Goal: Task Accomplishment & Management: Manage account settings

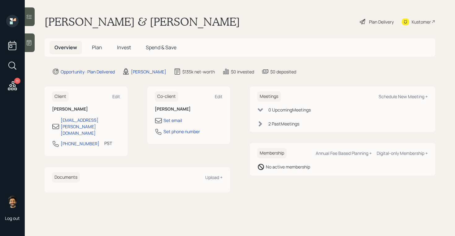
click at [385, 24] on div "Plan Delivery" at bounding box center [381, 22] width 25 height 7
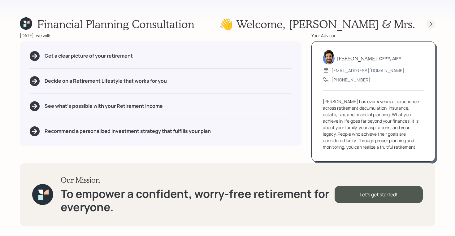
click at [434, 25] on icon at bounding box center [431, 24] width 6 height 6
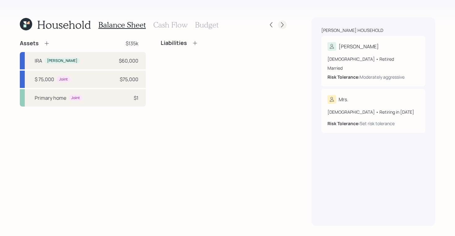
click at [283, 27] on icon at bounding box center [282, 25] width 6 height 6
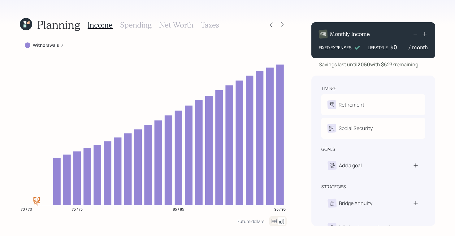
click at [283, 27] on icon at bounding box center [282, 25] width 6 height 6
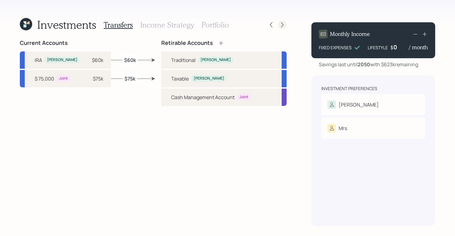
click at [280, 28] on icon at bounding box center [282, 25] width 6 height 6
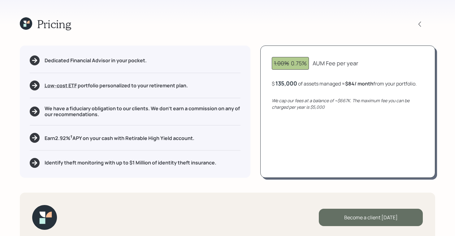
click at [349, 219] on div "Become a client today" at bounding box center [371, 217] width 104 height 17
click at [360, 219] on div "Go to Altruist" at bounding box center [371, 217] width 104 height 17
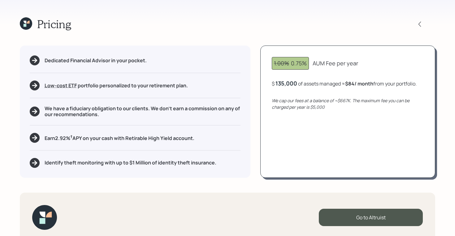
click at [25, 20] on icon at bounding box center [26, 23] width 12 height 12
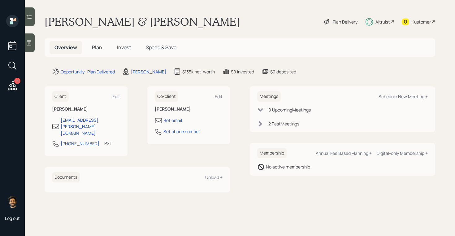
click at [93, 45] on span "Plan" at bounding box center [97, 47] width 10 height 7
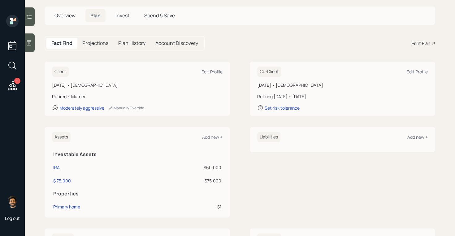
scroll to position [28, 0]
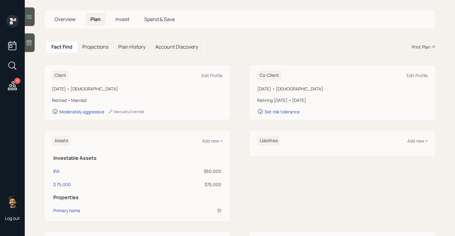
click at [62, 183] on div "$ 75,000" at bounding box center [62, 184] width 18 height 7
select select "taxable"
select select "balanced"
click at [121, 24] on h5 "Invest" at bounding box center [123, 19] width 24 height 13
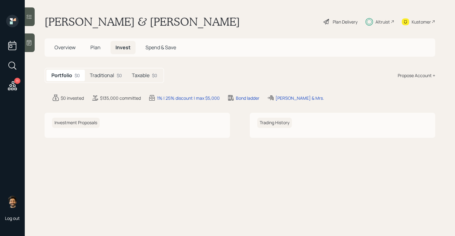
click at [113, 72] on div "Traditional $0" at bounding box center [106, 75] width 42 height 11
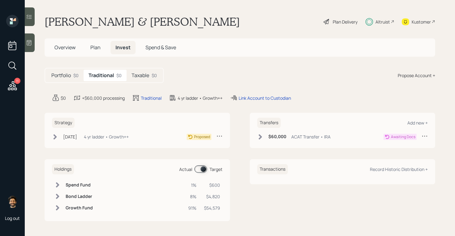
click at [139, 73] on h5 "Taxable" at bounding box center [141, 76] width 18 height 6
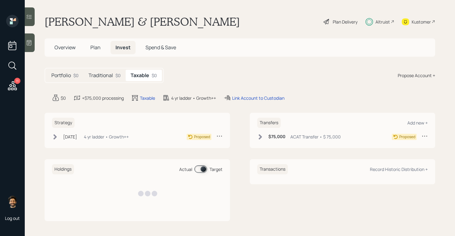
click at [107, 73] on h5 "Traditional" at bounding box center [101, 76] width 24 height 6
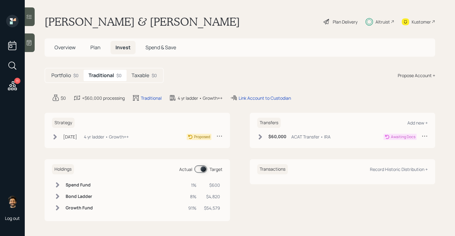
click at [380, 19] on div "Altruist" at bounding box center [383, 22] width 15 height 7
click at [98, 44] on h5 "Plan" at bounding box center [96, 47] width 20 height 13
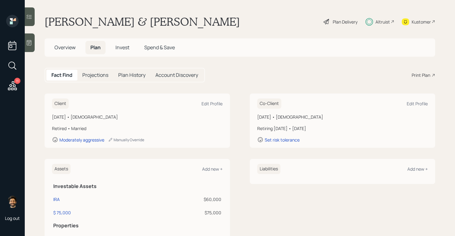
click at [332, 24] on div "Plan Delivery" at bounding box center [340, 22] width 35 height 14
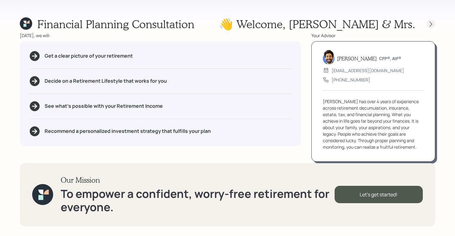
click at [429, 23] on icon at bounding box center [431, 24] width 6 height 6
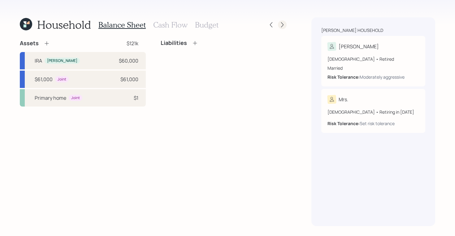
click at [283, 26] on icon at bounding box center [282, 24] width 2 height 5
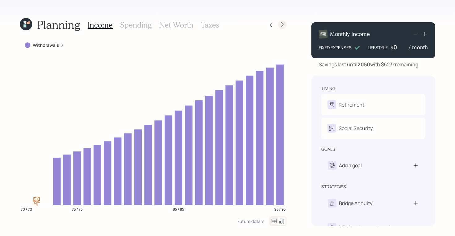
click at [284, 26] on icon at bounding box center [282, 25] width 6 height 6
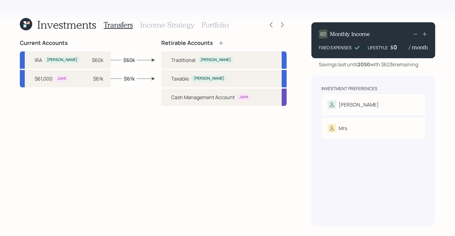
click at [220, 22] on h3 "Portfolio" at bounding box center [216, 24] width 28 height 9
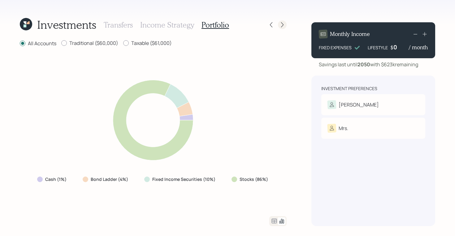
click at [282, 23] on icon at bounding box center [282, 25] width 6 height 6
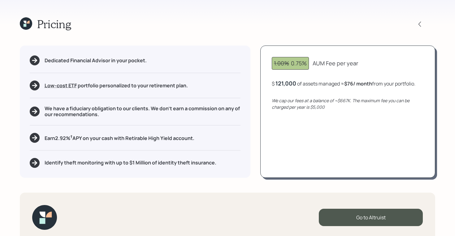
click at [287, 82] on div "121,000" at bounding box center [286, 83] width 21 height 7
click at [287, 82] on div "121000" at bounding box center [286, 83] width 20 height 7
click at [285, 102] on icon "We cap our fees at a balance of ~$667K. The maximum fee you can be charged per …" at bounding box center [341, 104] width 138 height 12
drag, startPoint x: 341, startPoint y: 84, endPoint x: 373, endPoint y: 85, distance: 31.6
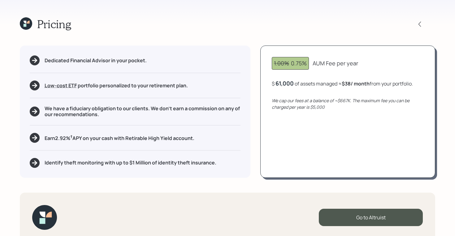
click at [373, 85] on div "$ 61,000 of assets managed ≈ $38 / month from your portfolio ." at bounding box center [342, 84] width 141 height 8
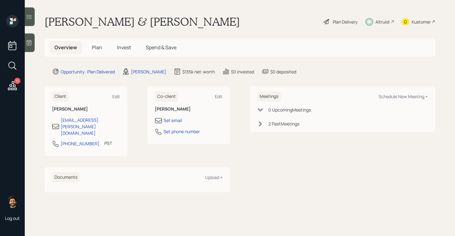
click at [97, 45] on span "Plan" at bounding box center [97, 47] width 10 height 7
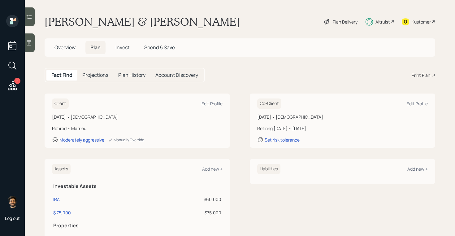
click at [415, 75] on div "Print Plan" at bounding box center [421, 75] width 19 height 7
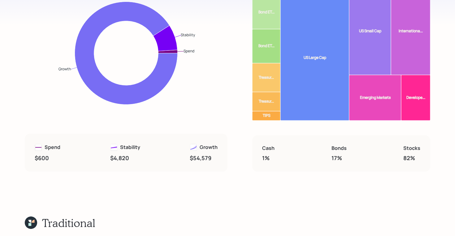
scroll to position [4197, 0]
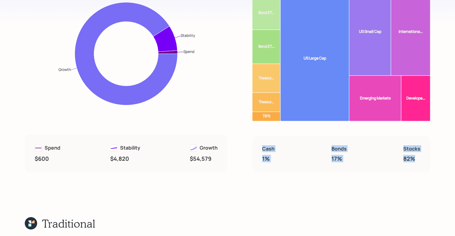
drag, startPoint x: 419, startPoint y: 153, endPoint x: 259, endPoint y: 143, distance: 159.9
click at [259, 143] on div "Cash 1% Bonds 17% Stocks 82%" at bounding box center [342, 154] width 178 height 36
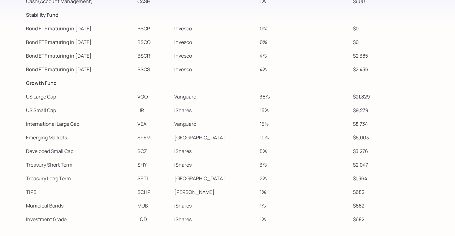
scroll to position [4470, 0]
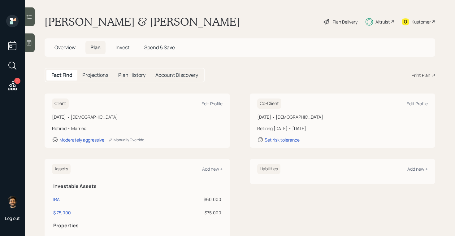
click at [29, 46] on div at bounding box center [30, 42] width 10 height 19
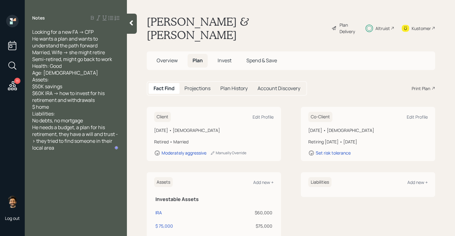
click at [128, 23] on div at bounding box center [132, 24] width 10 height 20
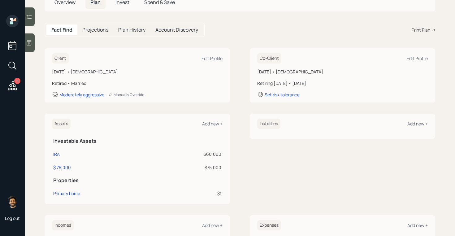
scroll to position [48, 0]
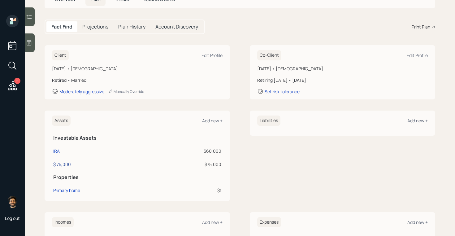
click at [63, 165] on div "$ 75,000" at bounding box center [62, 164] width 18 height 7
select select "taxable"
select select "balanced"
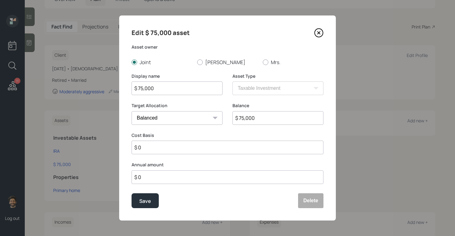
click at [251, 119] on input "$ 75,000" at bounding box center [278, 118] width 91 height 14
type input "$ 60,000"
click at [155, 89] on input "$ 75,000" at bounding box center [177, 88] width 91 height 14
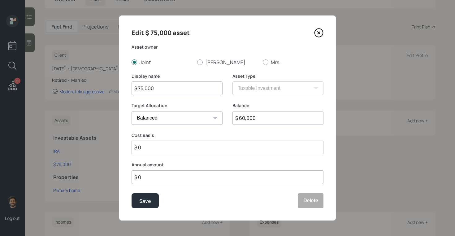
click at [155, 89] on input "$ 75,000" at bounding box center [177, 88] width 91 height 14
click at [134, 88] on input "60000" at bounding box center [177, 88] width 91 height 14
click at [143, 89] on input "$60000" at bounding box center [177, 88] width 91 height 14
type input "$60,000"
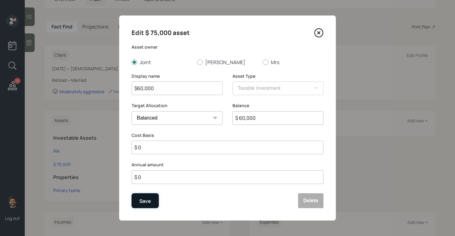
click at [146, 195] on button "Save" at bounding box center [145, 200] width 27 height 15
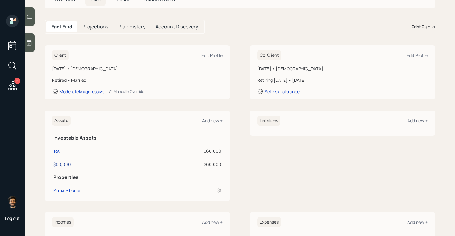
click at [65, 165] on div "$60,000" at bounding box center [62, 164] width 18 height 7
select select "taxable"
select select "balanced"
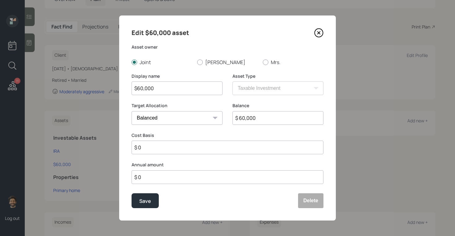
click at [244, 120] on input "$ 60,000" at bounding box center [278, 118] width 91 height 14
type input "$ 61,000"
click at [146, 197] on div "Save" at bounding box center [145, 201] width 12 height 8
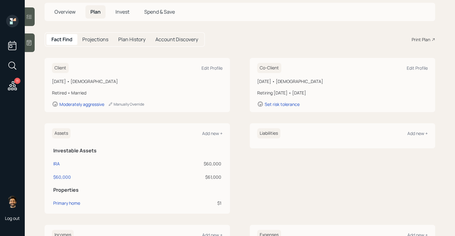
scroll to position [31, 0]
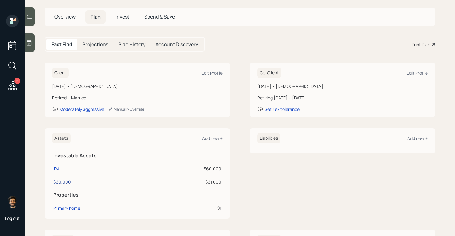
click at [64, 183] on div "$60,000" at bounding box center [62, 182] width 18 height 7
select select "taxable"
select select "balanced"
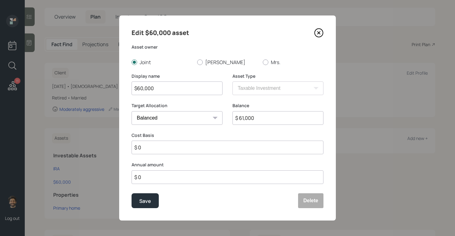
click at [143, 85] on input "$60,000" at bounding box center [177, 88] width 91 height 14
click at [144, 88] on input "$60,000" at bounding box center [177, 88] width 91 height 14
type input "$61,000"
click at [142, 202] on div "Save" at bounding box center [145, 201] width 12 height 8
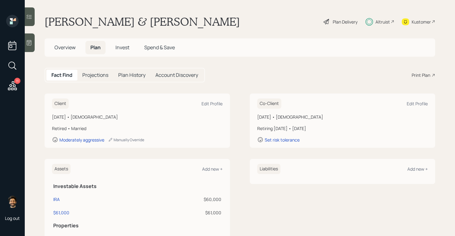
click at [343, 22] on div "Plan Delivery" at bounding box center [345, 22] width 25 height 7
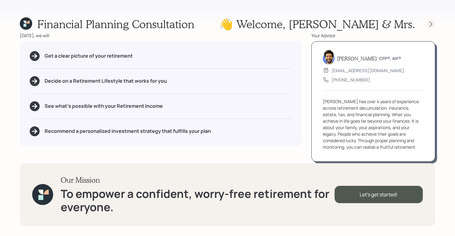
click at [431, 23] on icon at bounding box center [431, 24] width 6 height 6
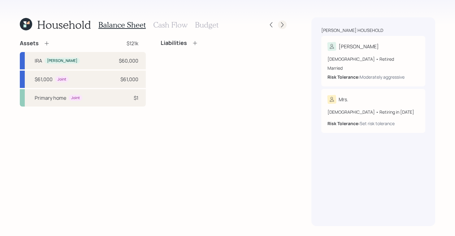
click at [284, 24] on icon at bounding box center [282, 25] width 6 height 6
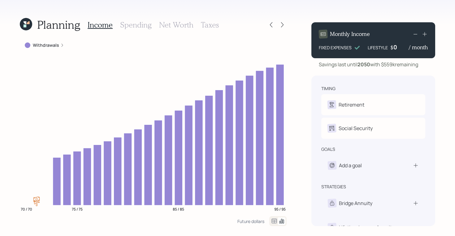
click at [284, 24] on icon at bounding box center [282, 25] width 6 height 6
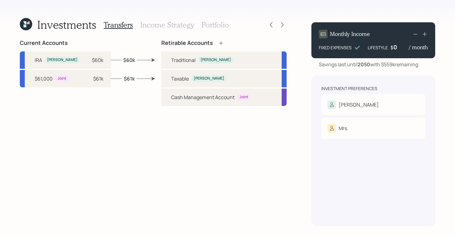
click at [169, 24] on h3 "Income Strategy" at bounding box center [167, 24] width 54 height 9
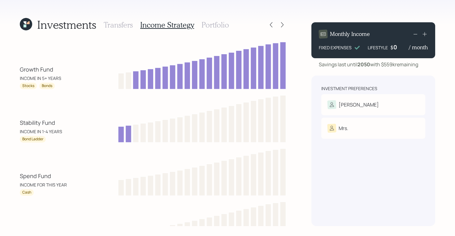
click at [217, 26] on h3 "Portfolio" at bounding box center [216, 24] width 28 height 9
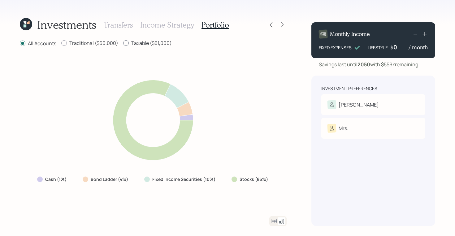
click at [130, 43] on label "Taxable ($61,000)" at bounding box center [147, 43] width 49 height 7
click at [123, 43] on input "Taxable ($61,000)" at bounding box center [123, 43] width 0 height 0
radio input "true"
radio input "false"
drag, startPoint x: 271, startPoint y: 182, endPoint x: 230, endPoint y: 181, distance: 41.2
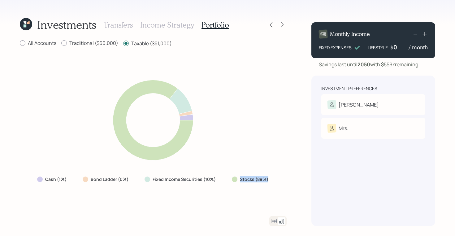
click at [230, 181] on div "Stocks (89%)" at bounding box center [251, 179] width 48 height 11
click at [274, 222] on icon at bounding box center [274, 221] width 7 height 7
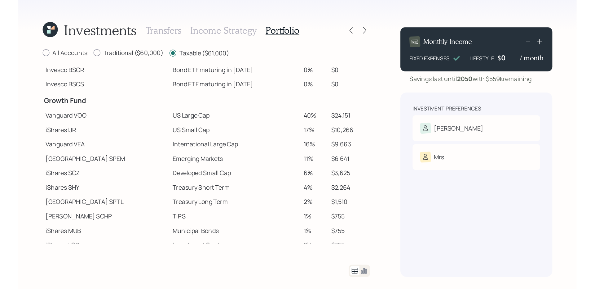
scroll to position [85, 0]
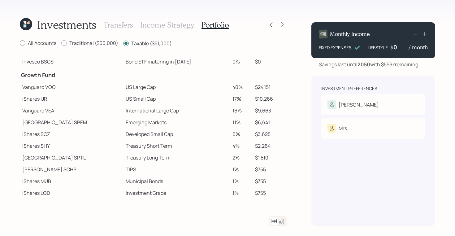
click at [27, 22] on icon at bounding box center [26, 24] width 12 height 12
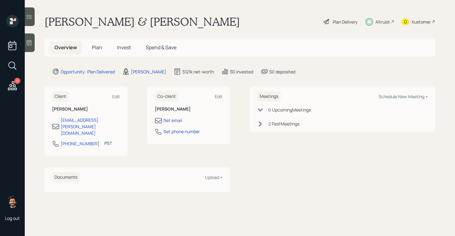
click at [384, 24] on div "Altruist" at bounding box center [383, 22] width 15 height 7
click at [376, 21] on div "Altruist" at bounding box center [383, 22] width 15 height 7
click at [92, 48] on span "Plan" at bounding box center [97, 47] width 10 height 7
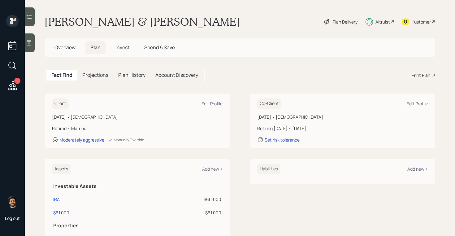
click at [67, 50] on span "Overview" at bounding box center [65, 47] width 21 height 7
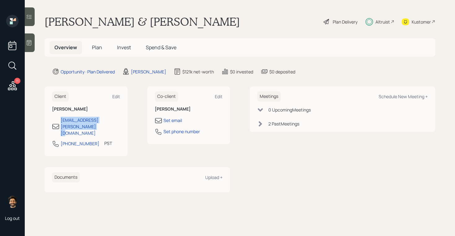
drag, startPoint x: 129, startPoint y: 122, endPoint x: 57, endPoint y: 121, distance: 71.9
click at [57, 121] on div "Client Edit Steven Quesinberry dcsteven.quesinberry@gmail.com 650-339-9801 PST …" at bounding box center [138, 121] width 186 height 70
copy div "dcsteven.quesinberry@gmail.com"
drag, startPoint x: 77, startPoint y: 121, endPoint x: 182, endPoint y: 2, distance: 158.5
click at [0, 0] on div "11 Log out Steven & Mrs. Quesinberry Plan Delivery Altruist Kustomer Overview P…" at bounding box center [227, 118] width 455 height 236
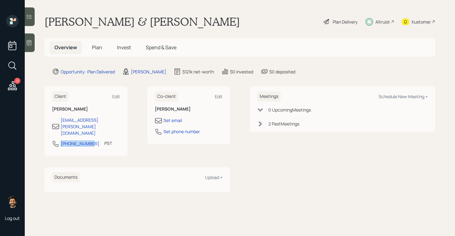
drag, startPoint x: 91, startPoint y: 131, endPoint x: 60, endPoint y: 131, distance: 31.6
click at [60, 140] on div "650-339-9801 PST Currently 10:34 AM" at bounding box center [86, 145] width 68 height 11
copy div "650-339-9801"
drag, startPoint x: 73, startPoint y: 131, endPoint x: 196, endPoint y: 7, distance: 174.2
click at [0, 0] on div "11 Log out Steven & Mrs. Quesinberry Plan Delivery Altruist Kustomer Overview P…" at bounding box center [227, 118] width 455 height 236
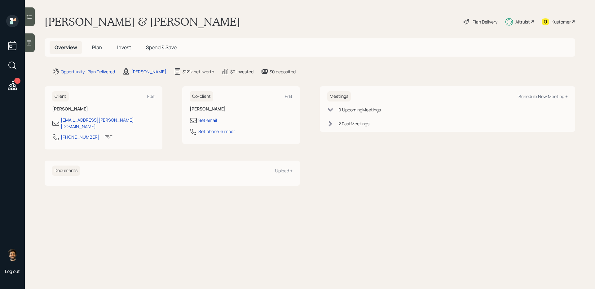
click at [98, 44] on span "Plan" at bounding box center [97, 47] width 10 height 7
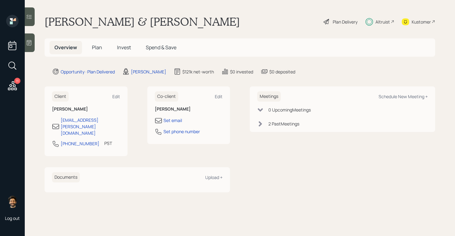
click at [379, 20] on div "Altruist" at bounding box center [383, 22] width 15 height 7
click at [99, 48] on span "Plan" at bounding box center [97, 47] width 10 height 7
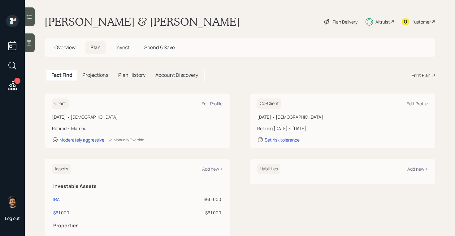
click at [424, 76] on div "Print Plan" at bounding box center [421, 75] width 19 height 7
click at [122, 48] on span "Invest" at bounding box center [123, 47] width 14 height 7
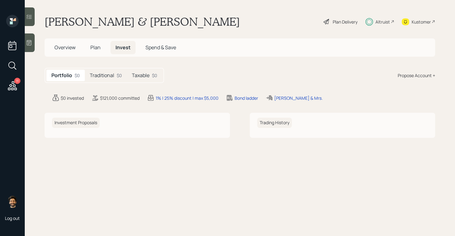
click at [113, 75] on h5 "Traditional" at bounding box center [102, 76] width 24 height 6
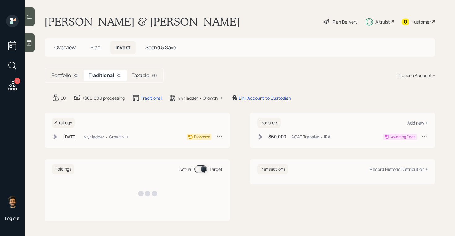
click at [144, 75] on h5 "Taxable" at bounding box center [141, 76] width 18 height 6
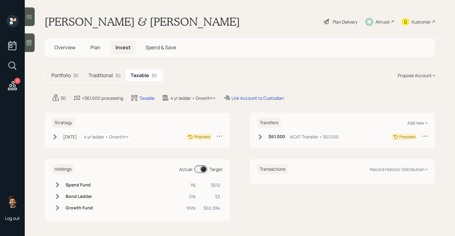
click at [262, 138] on icon at bounding box center [260, 137] width 6 height 6
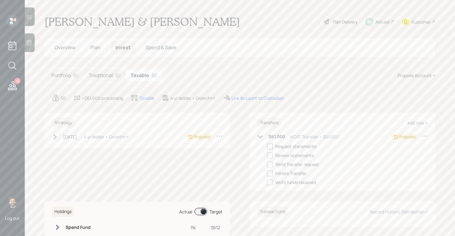
click at [271, 145] on div at bounding box center [270, 147] width 6 height 6
click at [267, 146] on input "checkbox" at bounding box center [267, 146] width 0 height 0
checkbox input "true"
click at [129, 133] on div "Oct 9, 2025 Thursday, October 9, 2025 1:18 PM EDT 4 yr ladder • Growth++" at bounding box center [90, 137] width 77 height 8
click at [62, 147] on div at bounding box center [65, 147] width 6 height 6
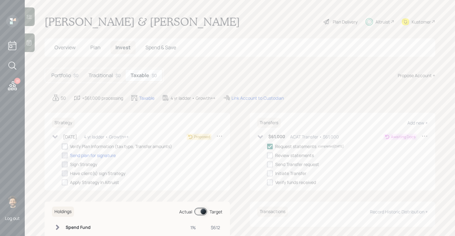
click at [62, 147] on input "checkbox" at bounding box center [62, 146] width 0 height 0
checkbox input "true"
click at [250, 99] on div "Link Account to Custodian" at bounding box center [258, 98] width 52 height 7
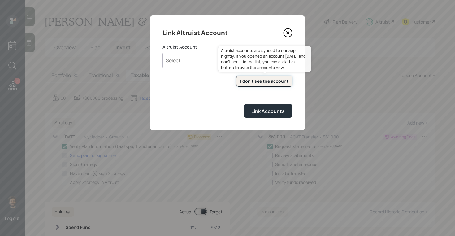
click at [258, 80] on div "I don't see the account" at bounding box center [264, 81] width 48 height 6
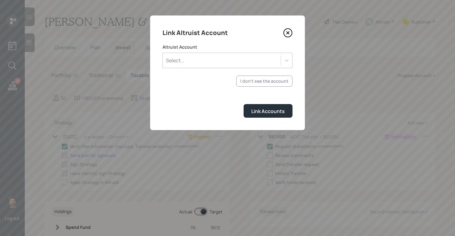
click at [217, 62] on div "Select..." at bounding box center [222, 60] width 118 height 11
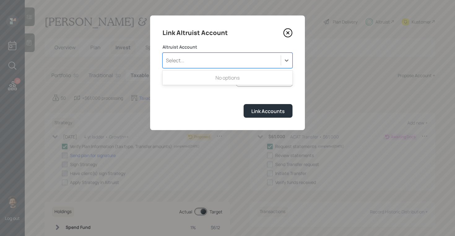
click at [205, 52] on div "Altruist Account Use Up and Down to choose options, press Enter to select the c…" at bounding box center [228, 56] width 130 height 24
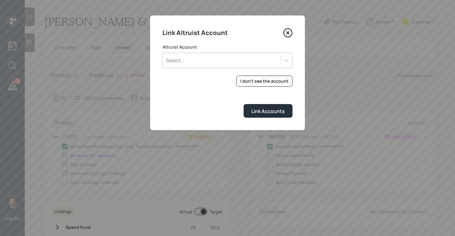
click at [205, 61] on div "Select..." at bounding box center [222, 60] width 118 height 11
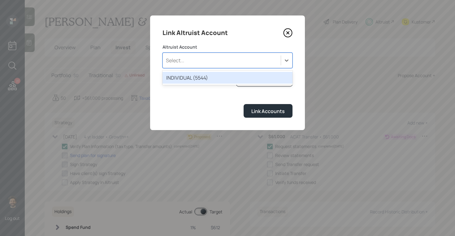
click at [202, 76] on div "INDIVIDUAL (5544)" at bounding box center [228, 78] width 130 height 12
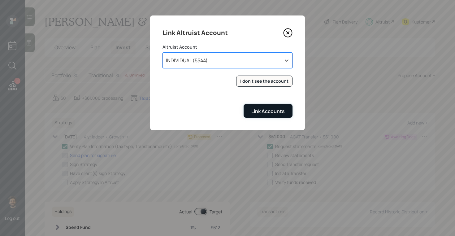
click at [251, 112] on button "Link Accounts" at bounding box center [268, 110] width 49 height 13
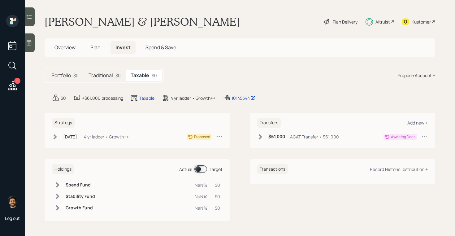
click at [263, 139] on icon at bounding box center [260, 137] width 6 height 6
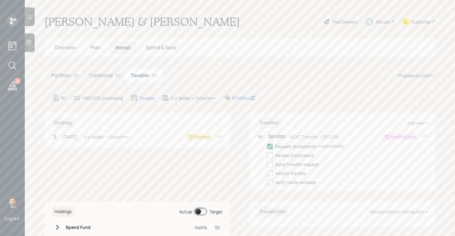
click at [263, 137] on icon at bounding box center [260, 137] width 6 height 6
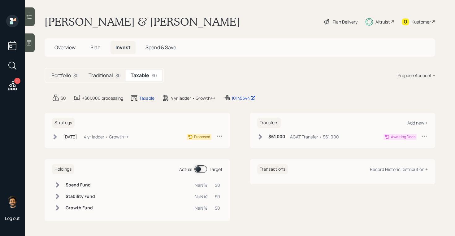
click at [108, 75] on h5 "Traditional" at bounding box center [101, 76] width 24 height 6
click at [148, 73] on h5 "Taxable" at bounding box center [141, 76] width 18 height 6
click at [70, 47] on span "Overview" at bounding box center [65, 47] width 21 height 7
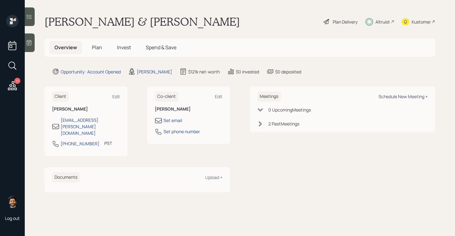
click at [382, 97] on div "Schedule New Meeting +" at bounding box center [403, 97] width 49 height 6
select select "f14b762f-c7c2-4b89-9227-8fa891345eea"
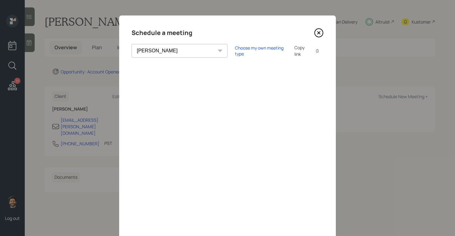
click at [317, 31] on icon at bounding box center [319, 32] width 9 height 9
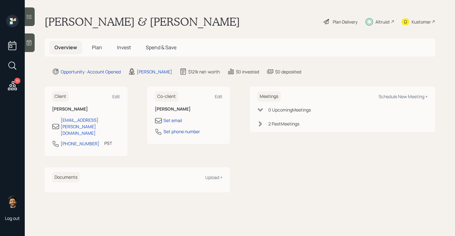
click at [120, 43] on h5 "Invest" at bounding box center [124, 47] width 24 height 13
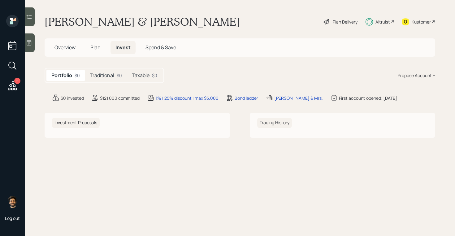
click at [116, 72] on div "Traditional $0" at bounding box center [106, 75] width 42 height 11
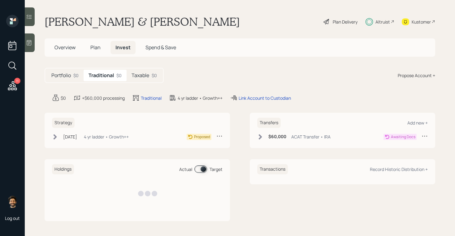
click at [147, 75] on h5 "Taxable" at bounding box center [141, 76] width 18 height 6
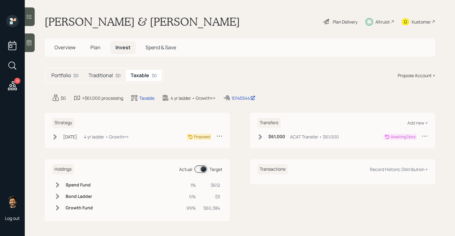
click at [115, 77] on div "Traditional $0" at bounding box center [105, 75] width 42 height 11
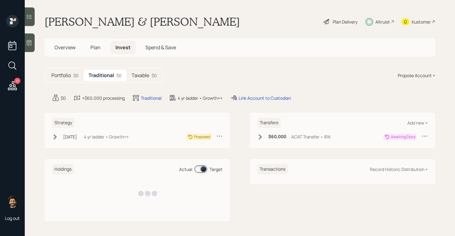
click at [140, 76] on h5 "Taxable" at bounding box center [141, 76] width 18 height 6
